Goal: Find specific page/section: Find specific page/section

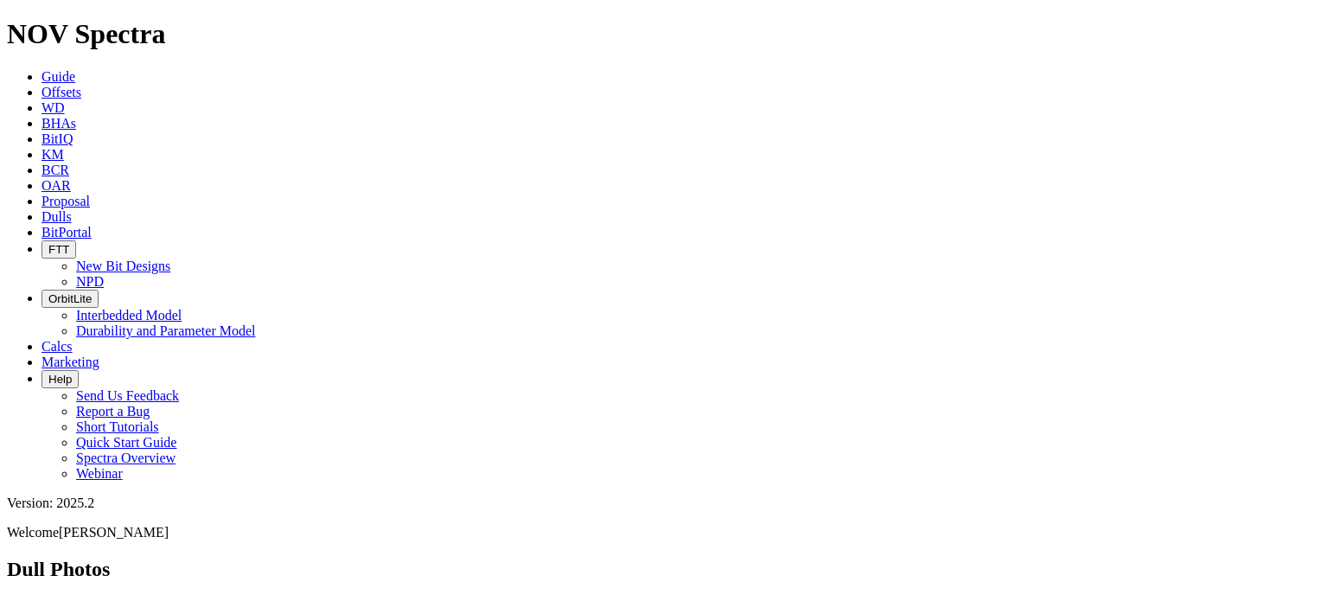
paste input "A321439"
type input "A321439"
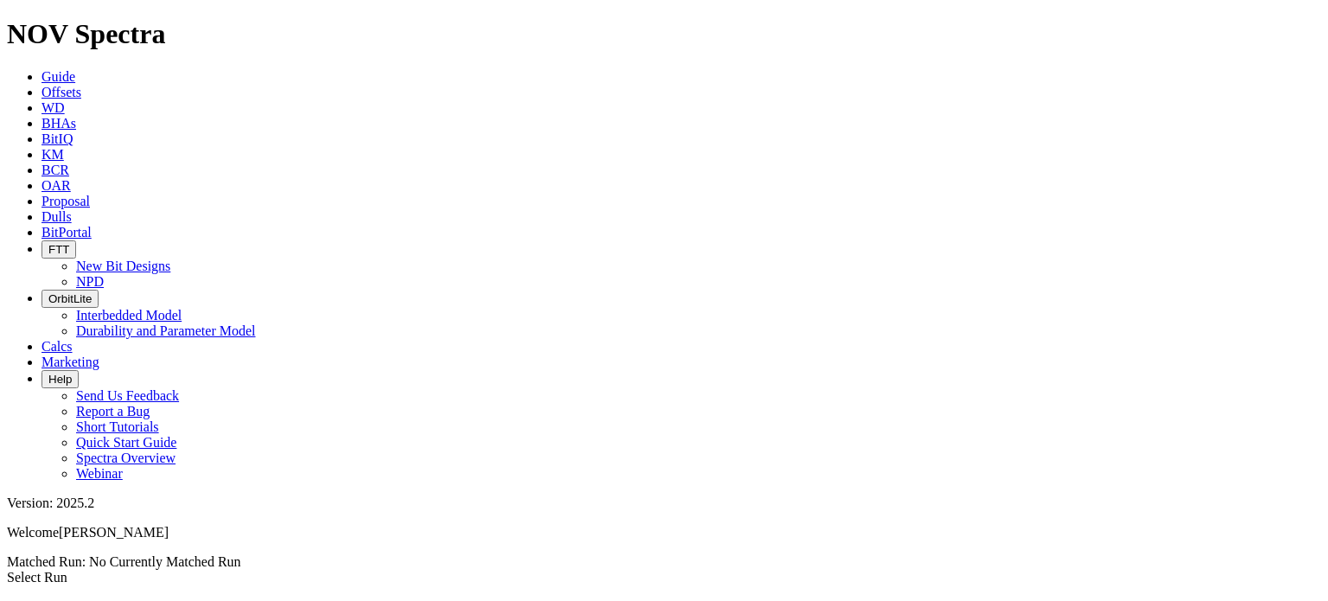
scroll to position [2404, 0]
click at [42, 209] on icon at bounding box center [42, 216] width 0 height 15
paste input "A321436"
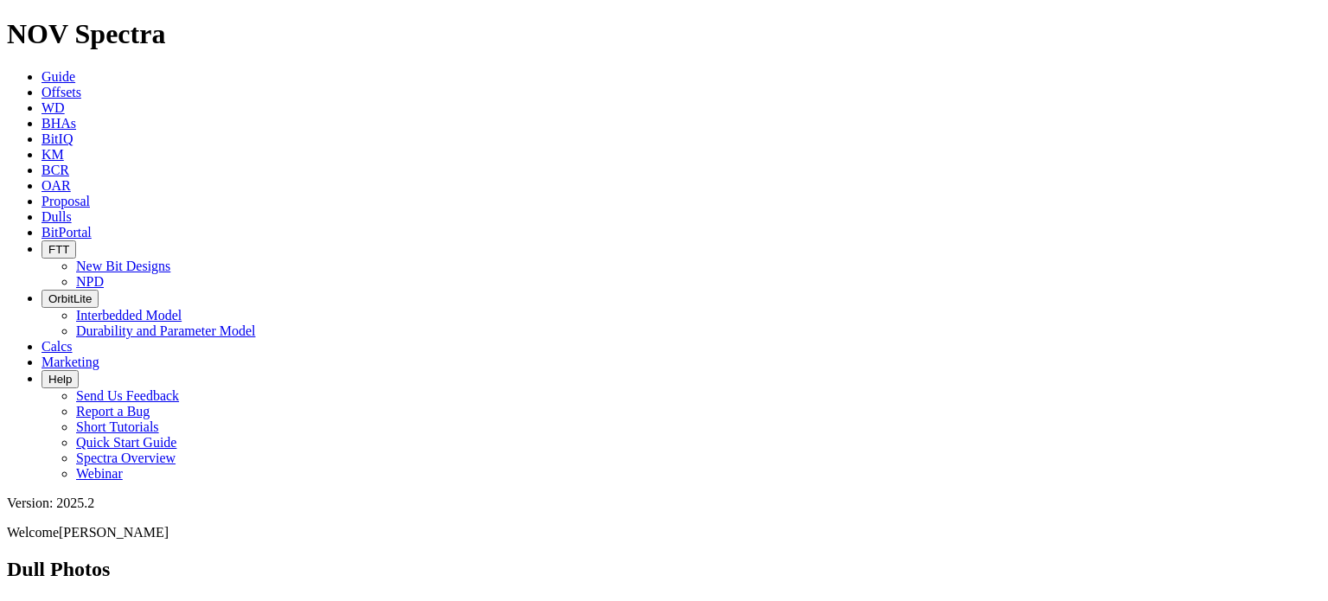
type input "A321436"
